Goal: Find specific page/section: Find specific page/section

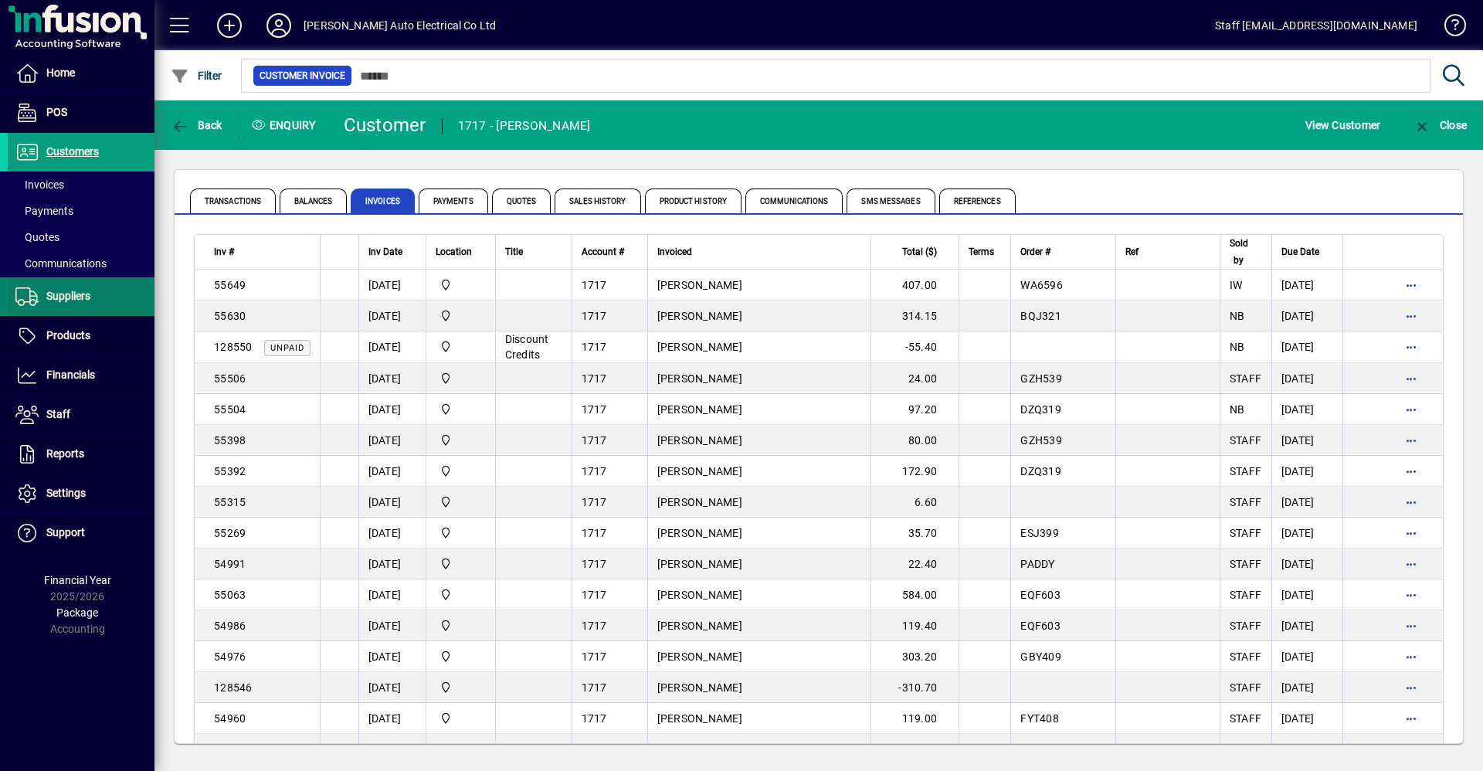
scroll to position [541, 0]
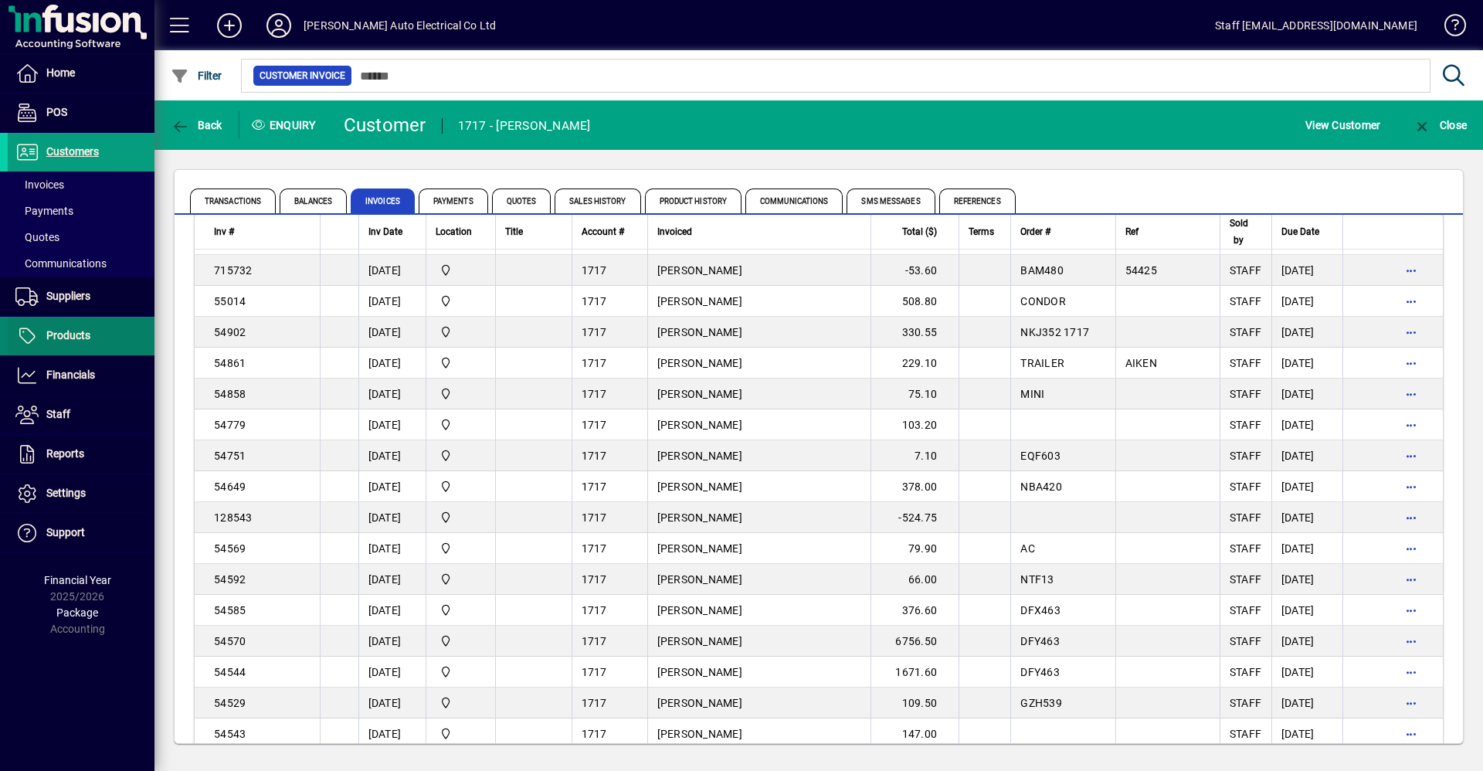
click at [64, 330] on span "Products" at bounding box center [68, 335] width 44 height 12
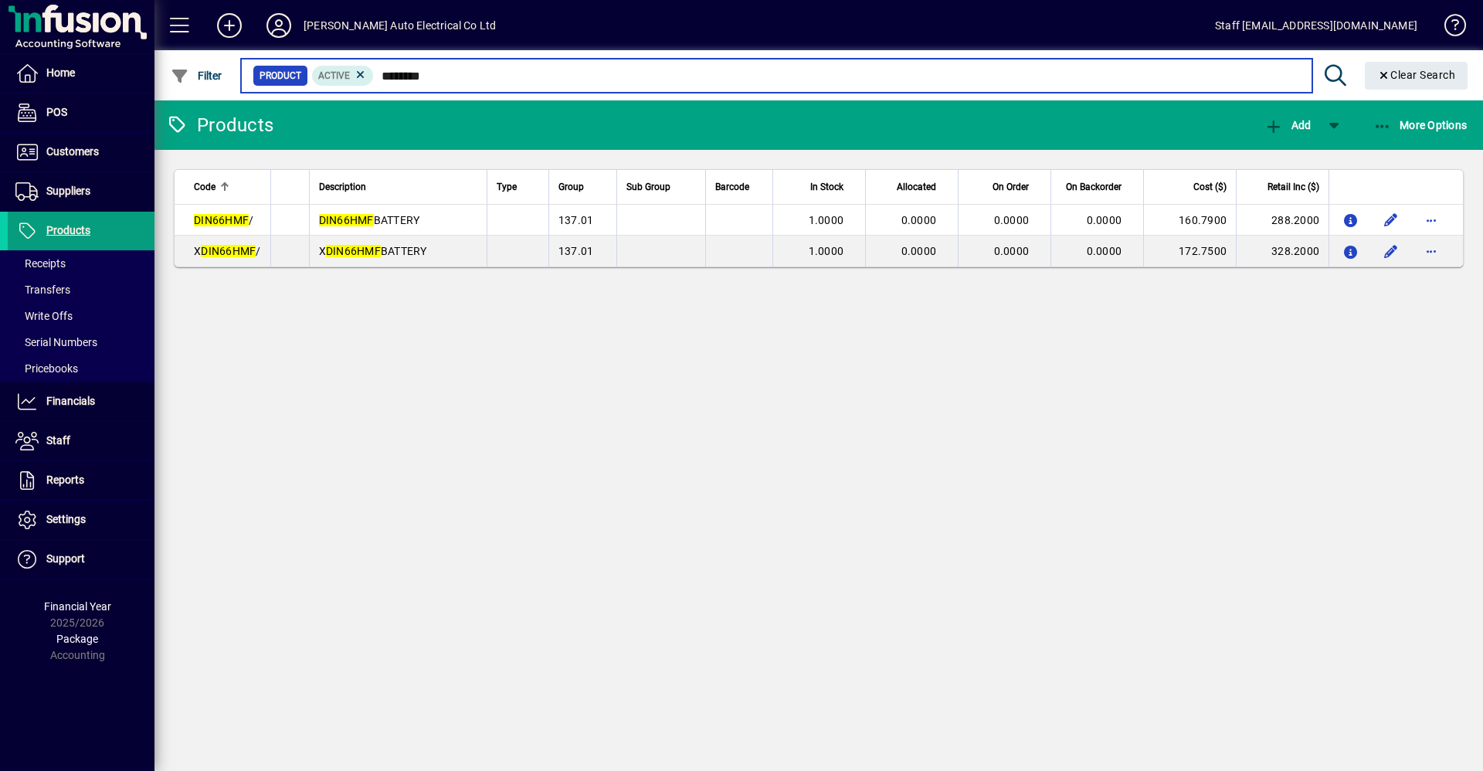
type input "********"
